Goal: Check status: Check status

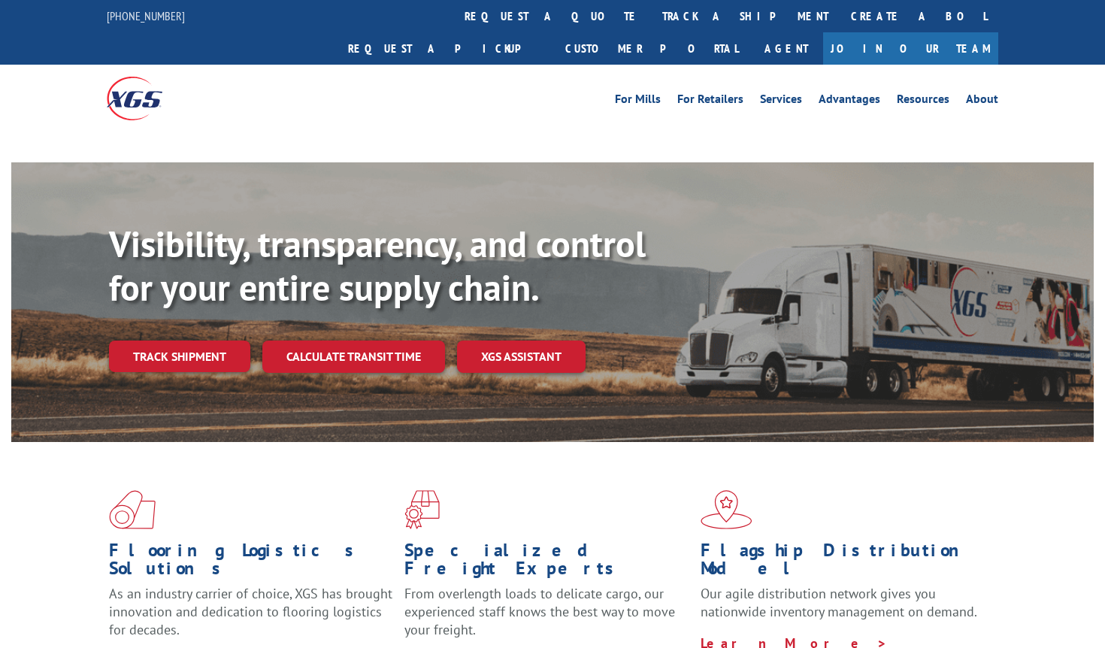
click at [210, 290] on div "Visibility, transparency, and control for your entire supply chain. Track shipm…" at bounding box center [601, 327] width 985 height 210
click at [185, 340] on link "Track shipment" at bounding box center [179, 356] width 141 height 32
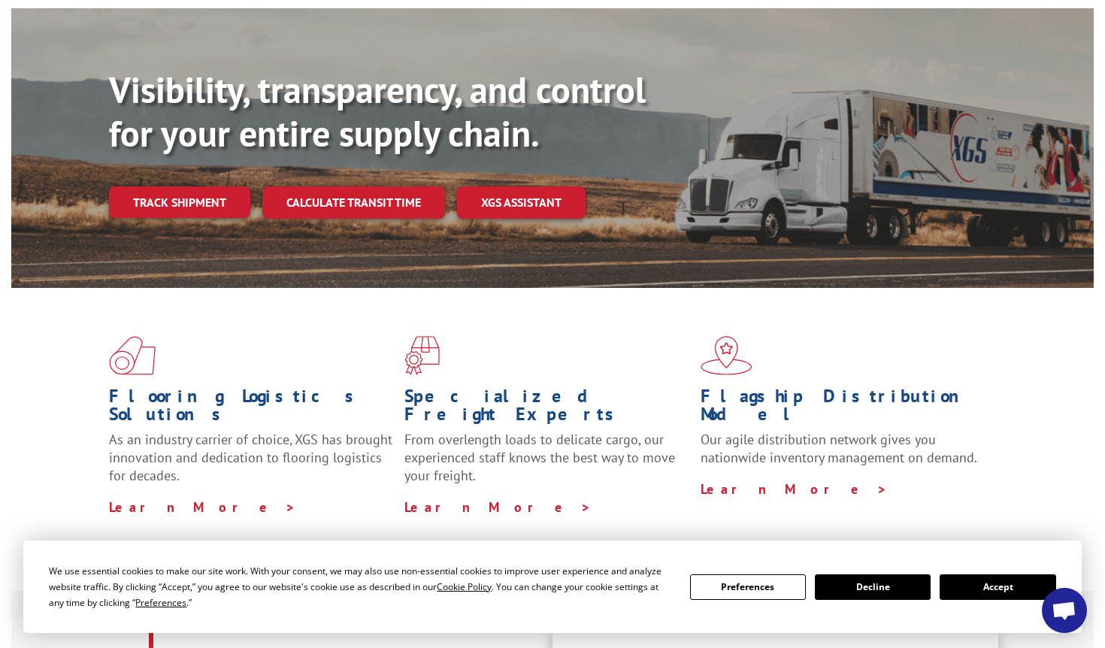
scroll to position [138, 0]
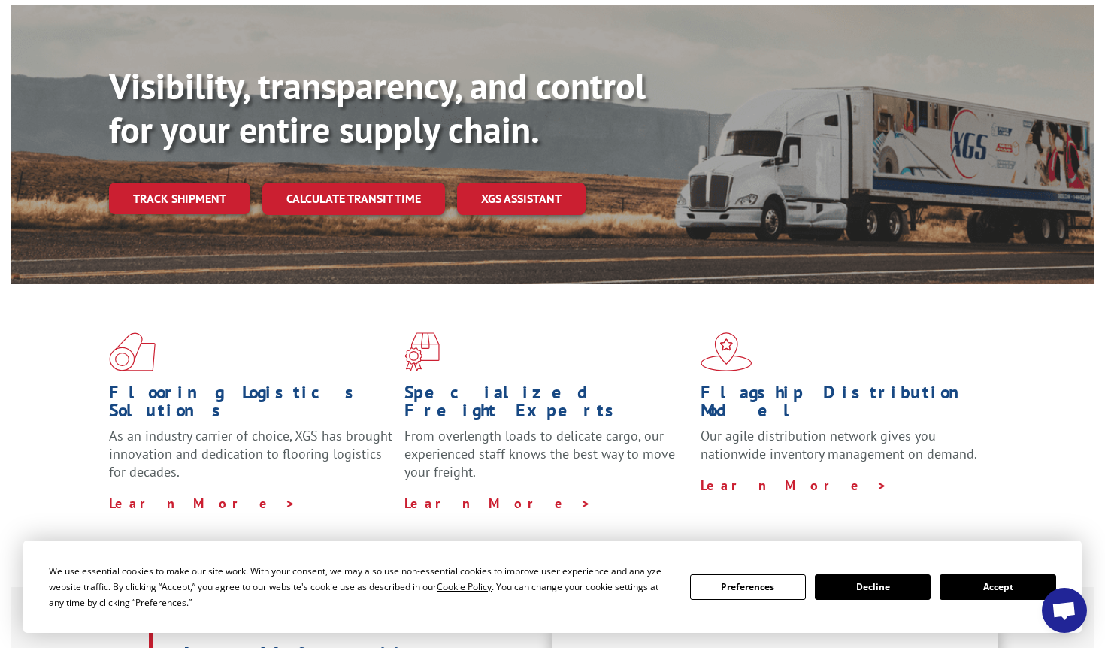
click at [982, 591] on button "Accept" at bounding box center [997, 587] width 116 height 26
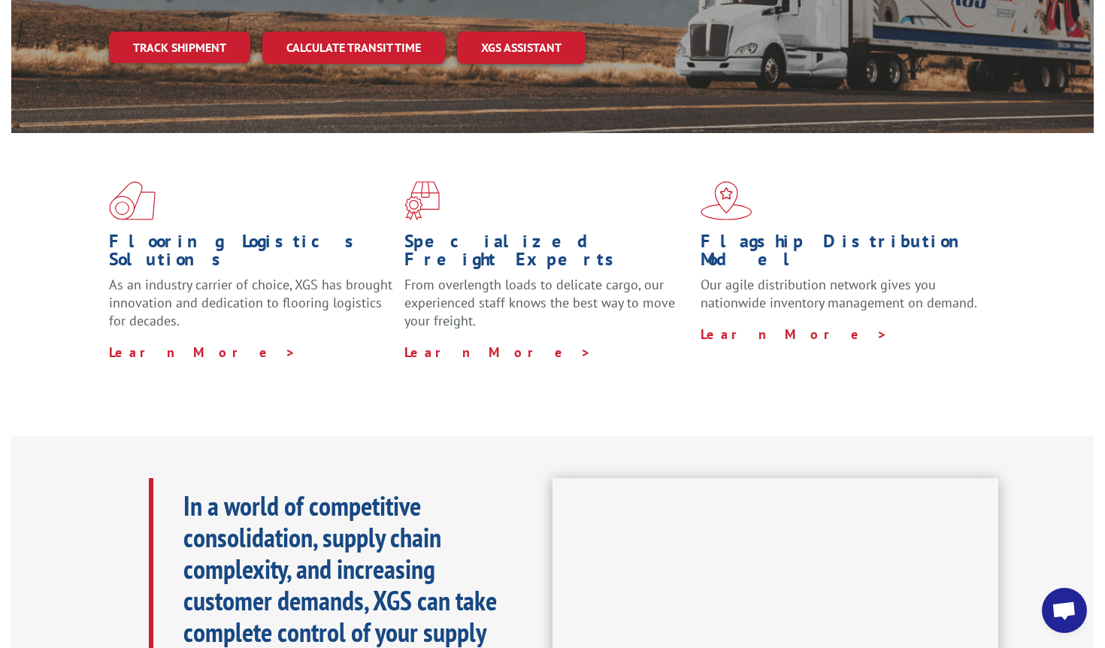
scroll to position [0, 0]
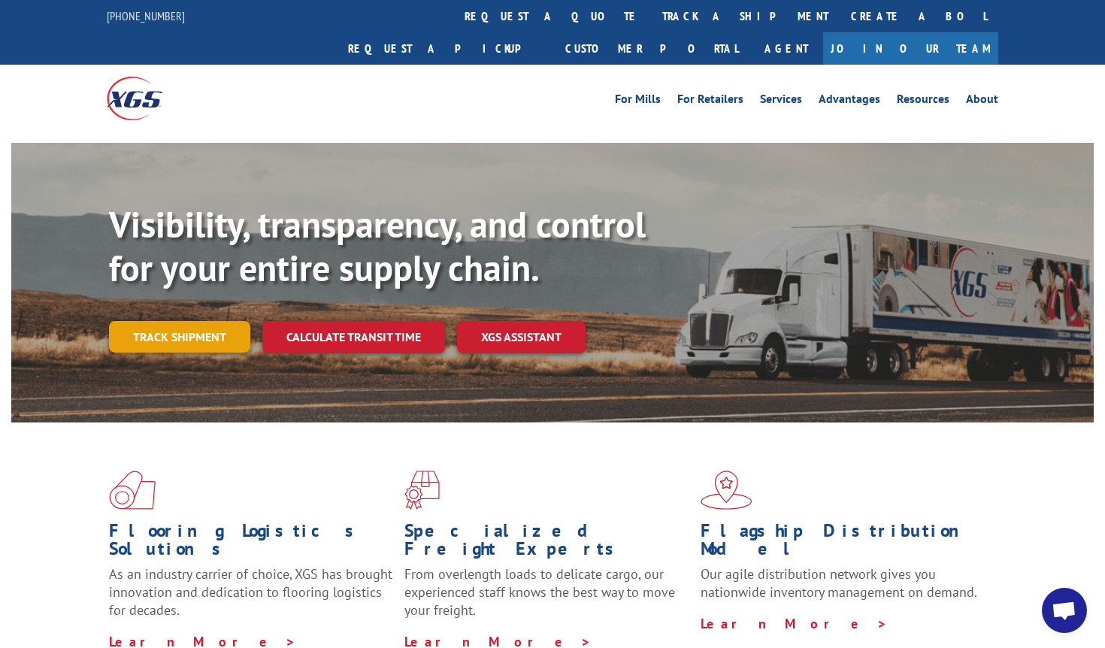
click at [161, 321] on link "Track shipment" at bounding box center [179, 337] width 141 height 32
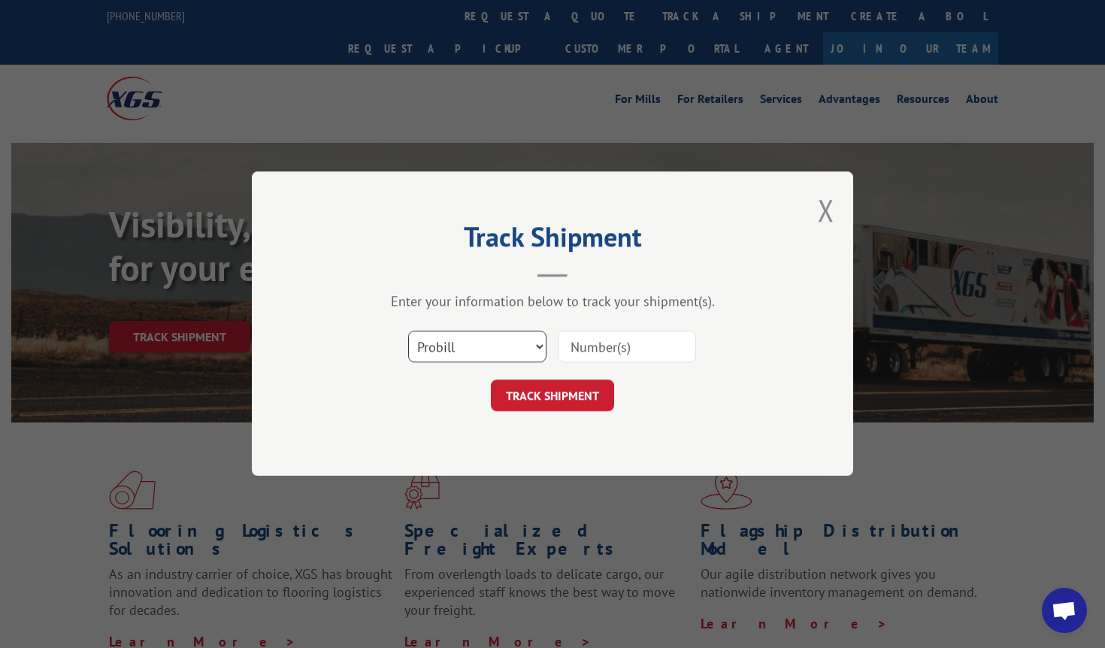
click at [437, 339] on select "Select category... Probill BOL PO" at bounding box center [477, 347] width 138 height 32
select select "bol"
click at [408, 331] on select "Select category... Probill BOL PO" at bounding box center [477, 347] width 138 height 32
click at [584, 344] on input at bounding box center [627, 347] width 138 height 32
paste input "7048677"
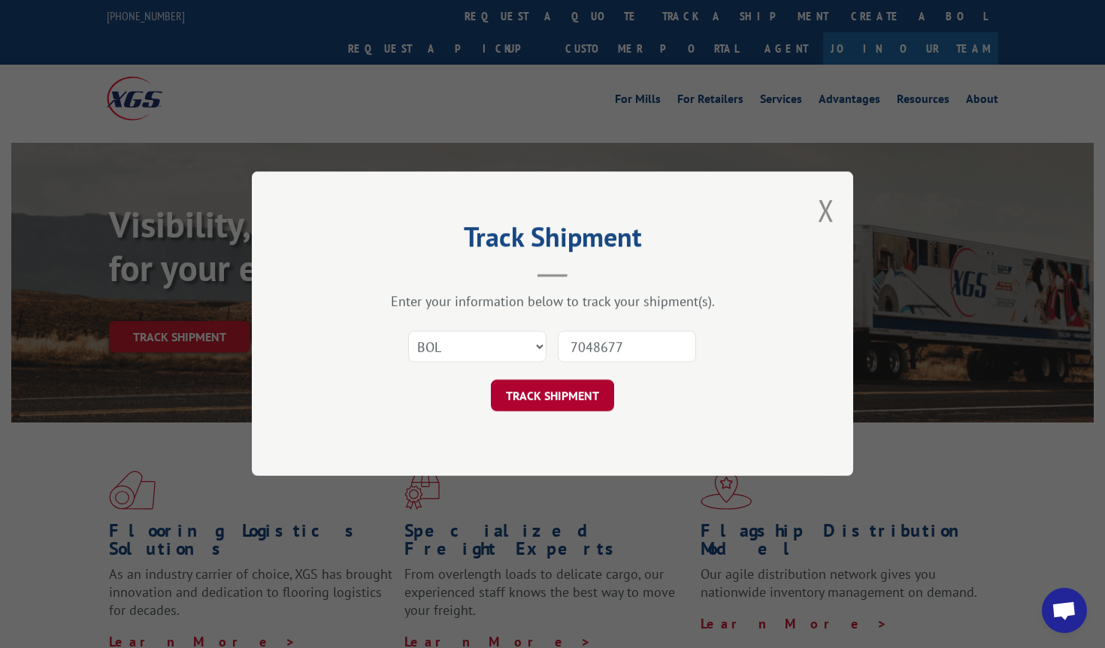
type input "7048677"
click at [557, 391] on button "TRACK SHIPMENT" at bounding box center [552, 396] width 123 height 32
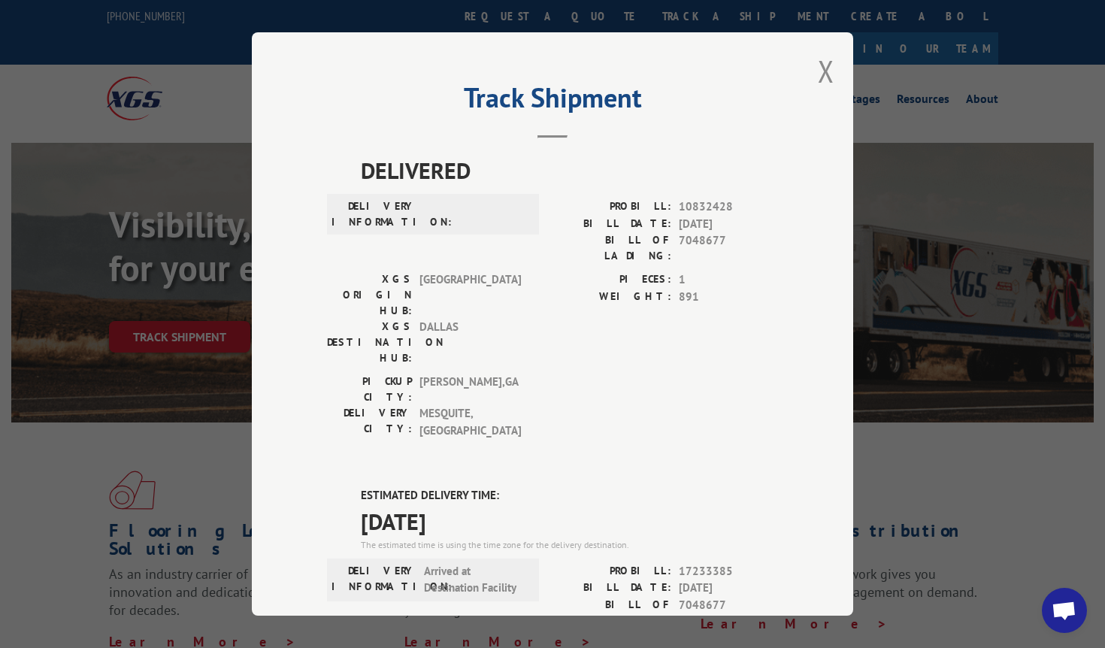
click at [1038, 86] on div "Track Shipment DELIVERED DELIVERY INFORMATION: PROBILL: 10832428 BILL DATE: [DA…" at bounding box center [552, 324] width 1105 height 648
